Goal: Task Accomplishment & Management: Manage account settings

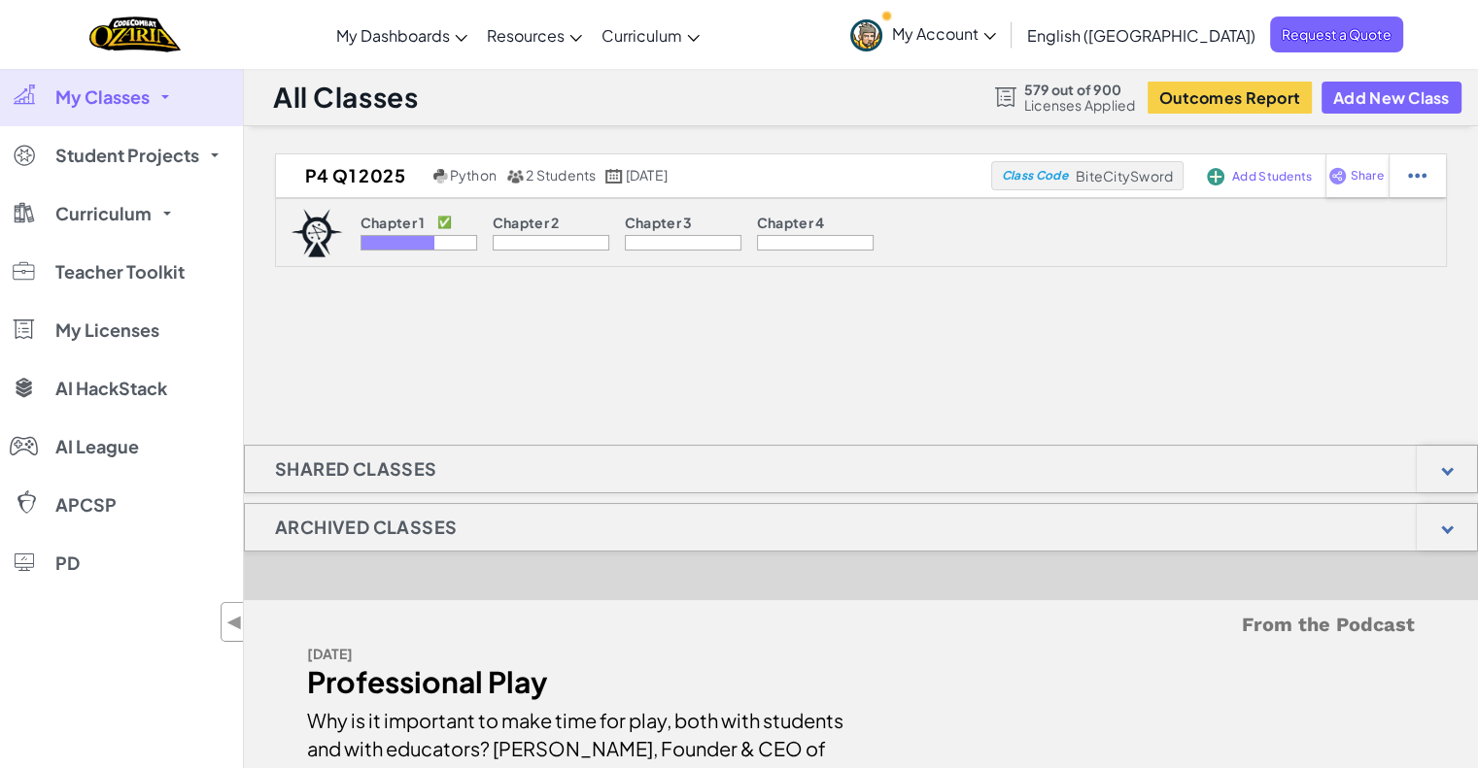
click at [373, 238] on div at bounding box center [397, 243] width 73 height 14
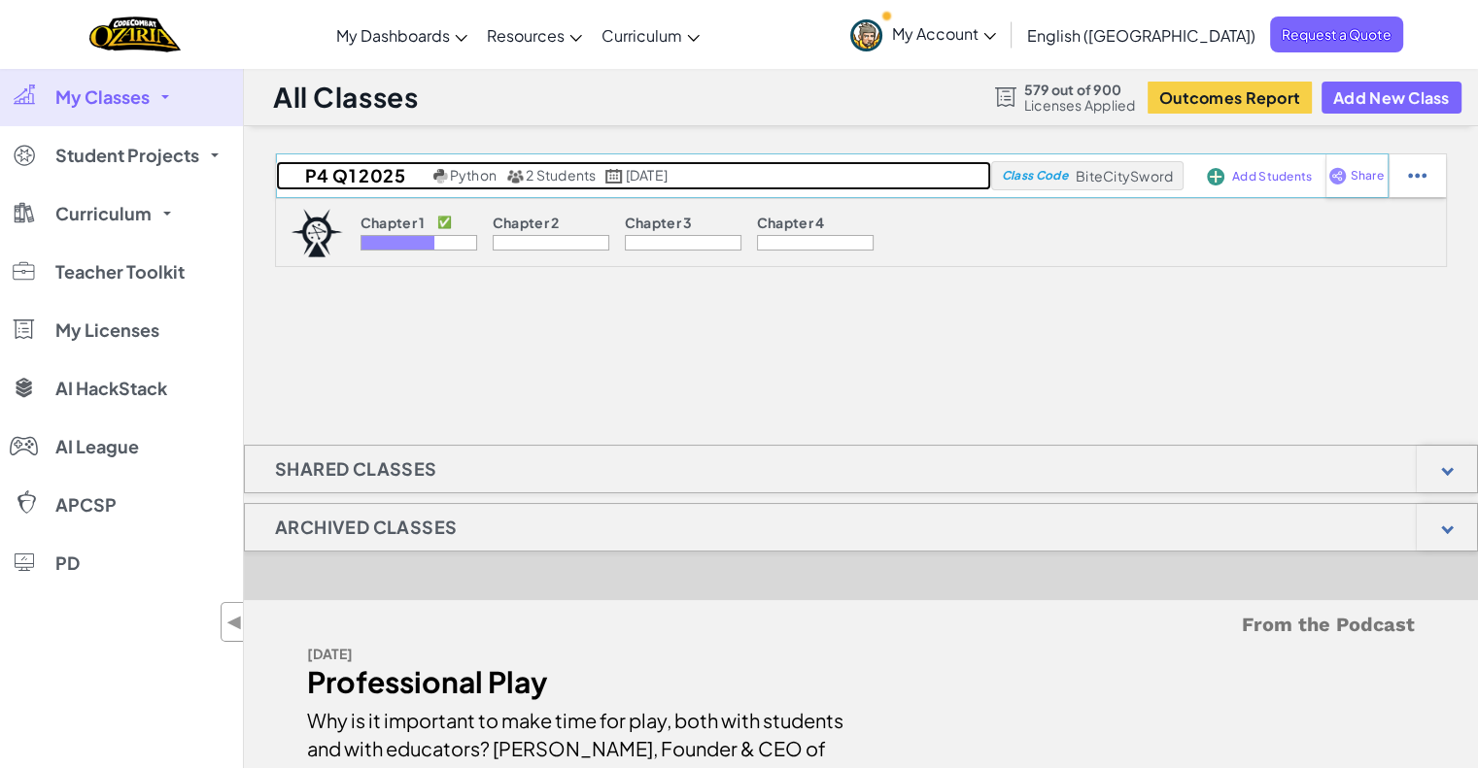
click at [340, 187] on h2 "P4 Q1 2025" at bounding box center [352, 175] width 153 height 29
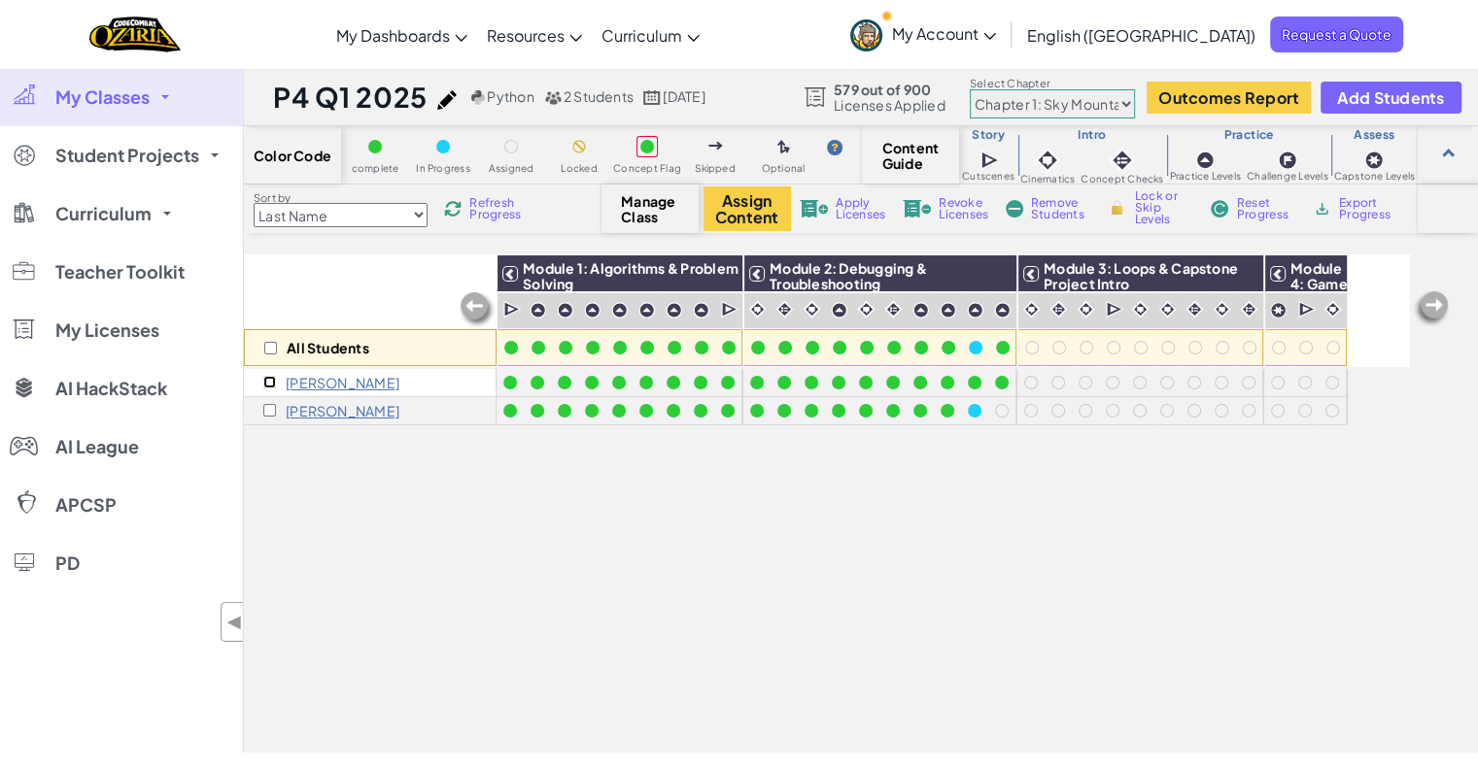
click at [272, 379] on input "checkbox" at bounding box center [269, 382] width 13 height 13
checkbox input "true"
click at [268, 408] on input "checkbox" at bounding box center [269, 410] width 13 height 13
checkbox input "true"
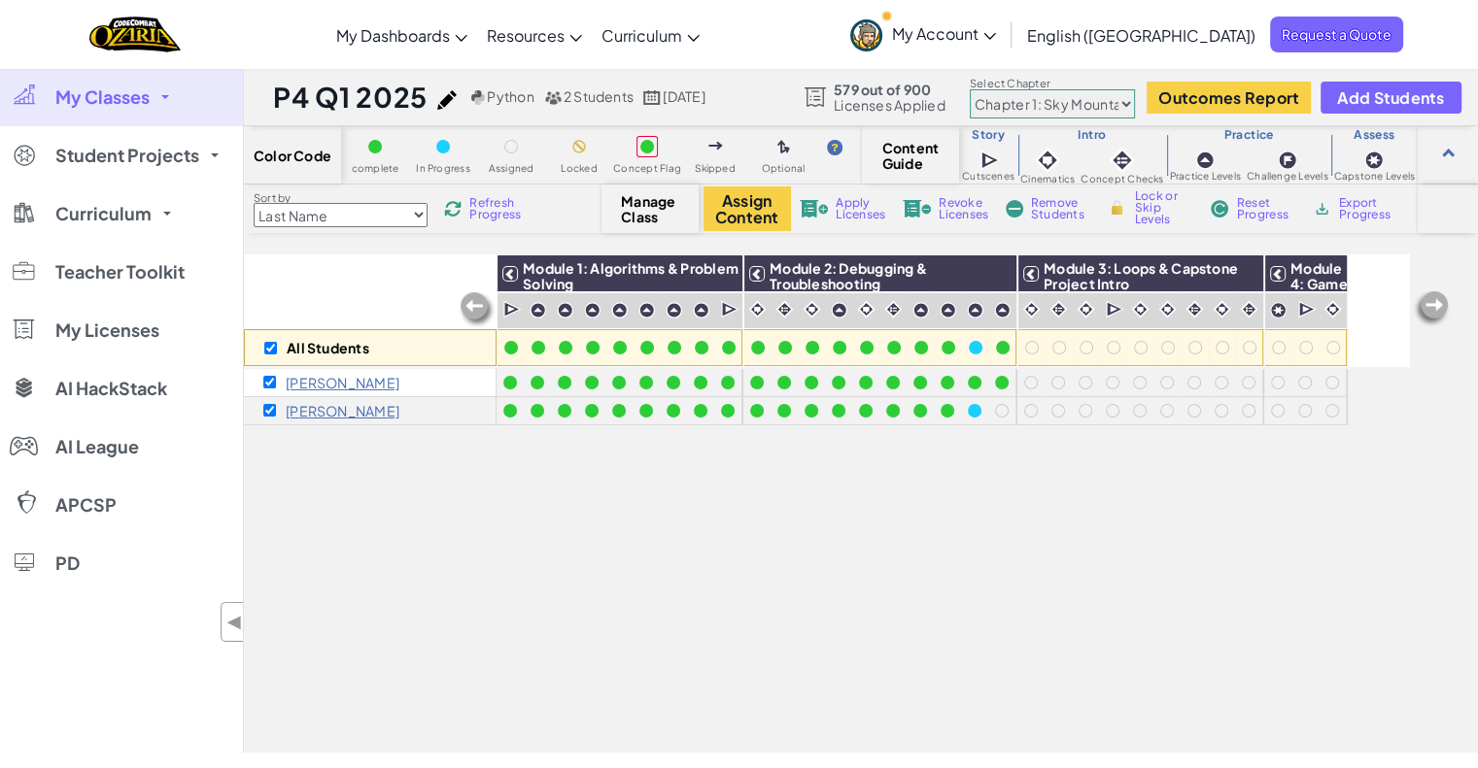
click at [859, 216] on span "Apply Licenses" at bounding box center [861, 208] width 50 height 23
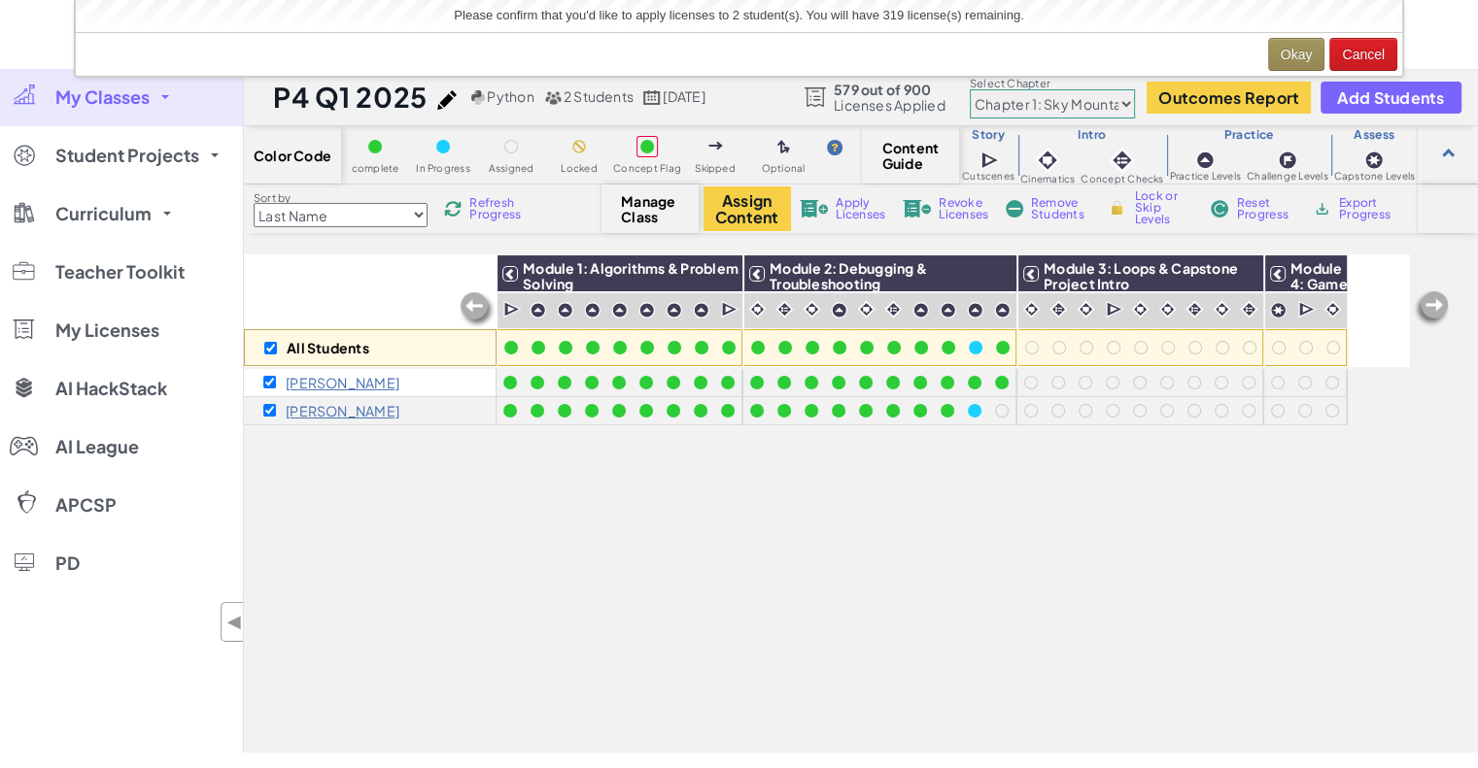
click at [1059, 626] on div "All Students Module 1: Algorithms & Problem Solving Module 2: Debugging & Troub…" at bounding box center [827, 395] width 1166 height 671
click at [1287, 49] on button "Okay" at bounding box center [1296, 54] width 57 height 33
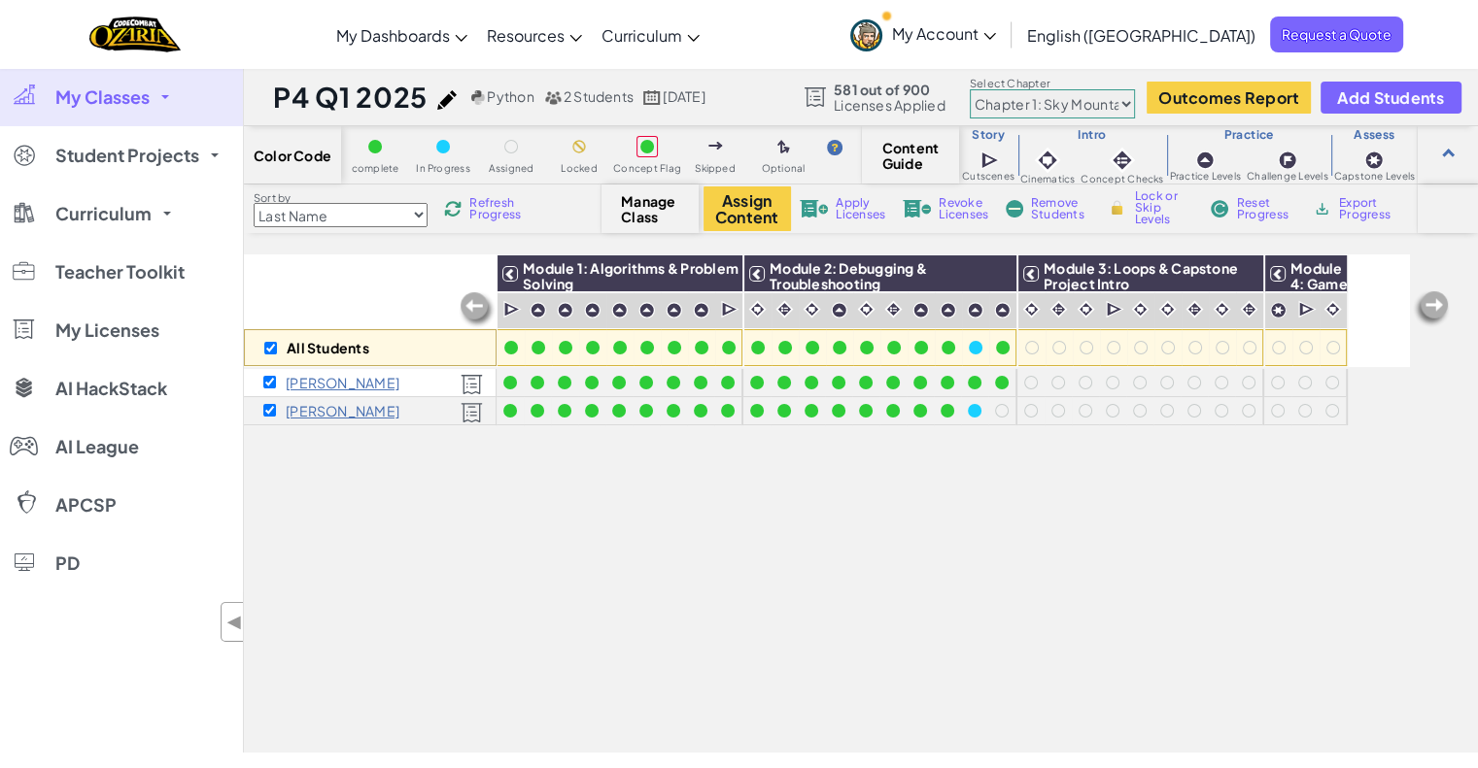
click at [1152, 586] on div "All Students Module 1: Algorithms & Problem Solving Module 2: Debugging & Troub…" at bounding box center [827, 395] width 1166 height 671
click at [707, 564] on div "All Students Module 1: Algorithms & Problem Solving Module 2: Debugging & Troub…" at bounding box center [827, 395] width 1166 height 671
